Goal: Check status: Check status

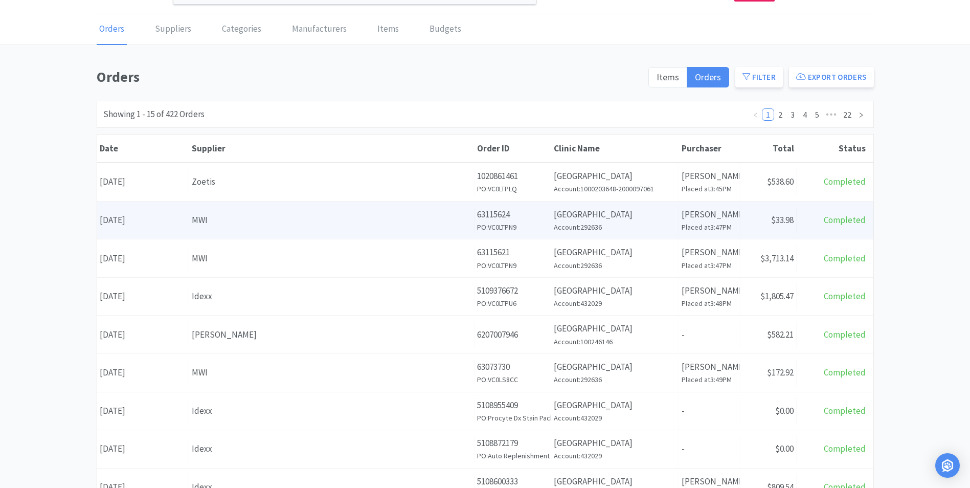
scroll to position [51, 0]
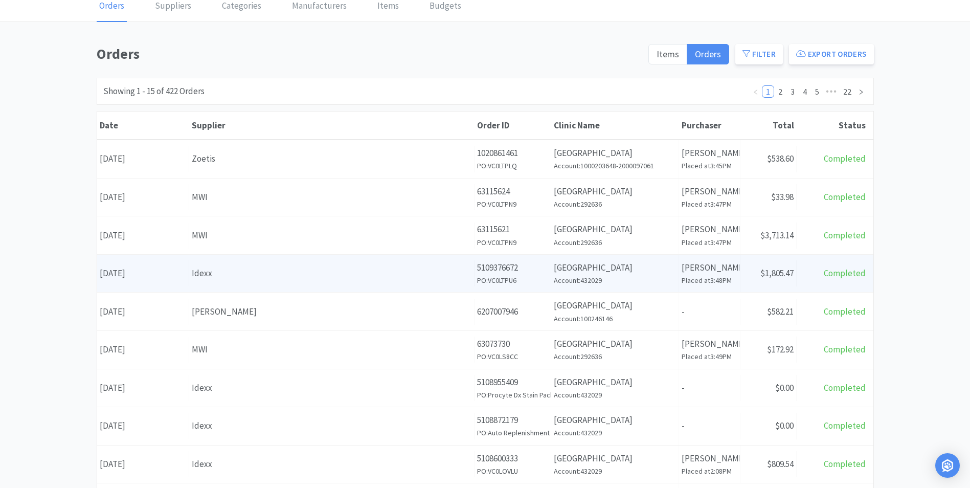
click at [133, 272] on div "Date [DATE]" at bounding box center [143, 273] width 92 height 26
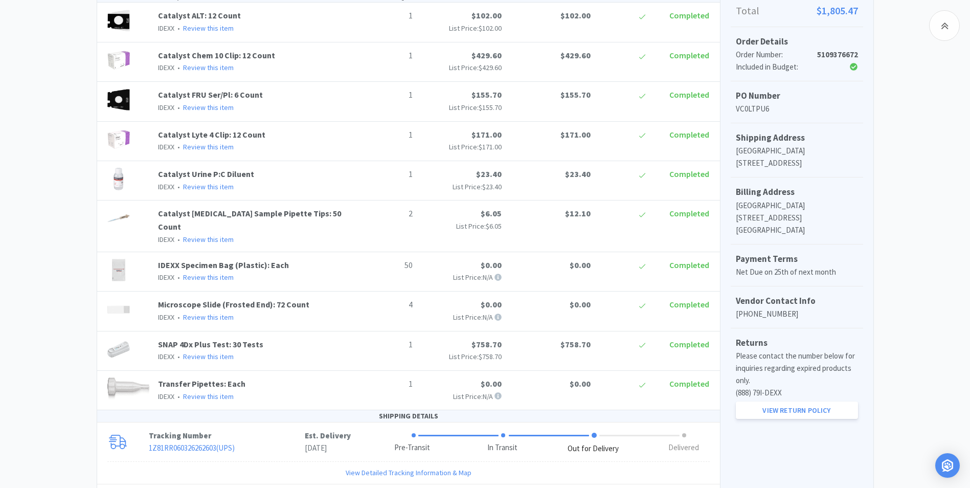
scroll to position [376, 0]
